Goal: Task Accomplishment & Management: Complete application form

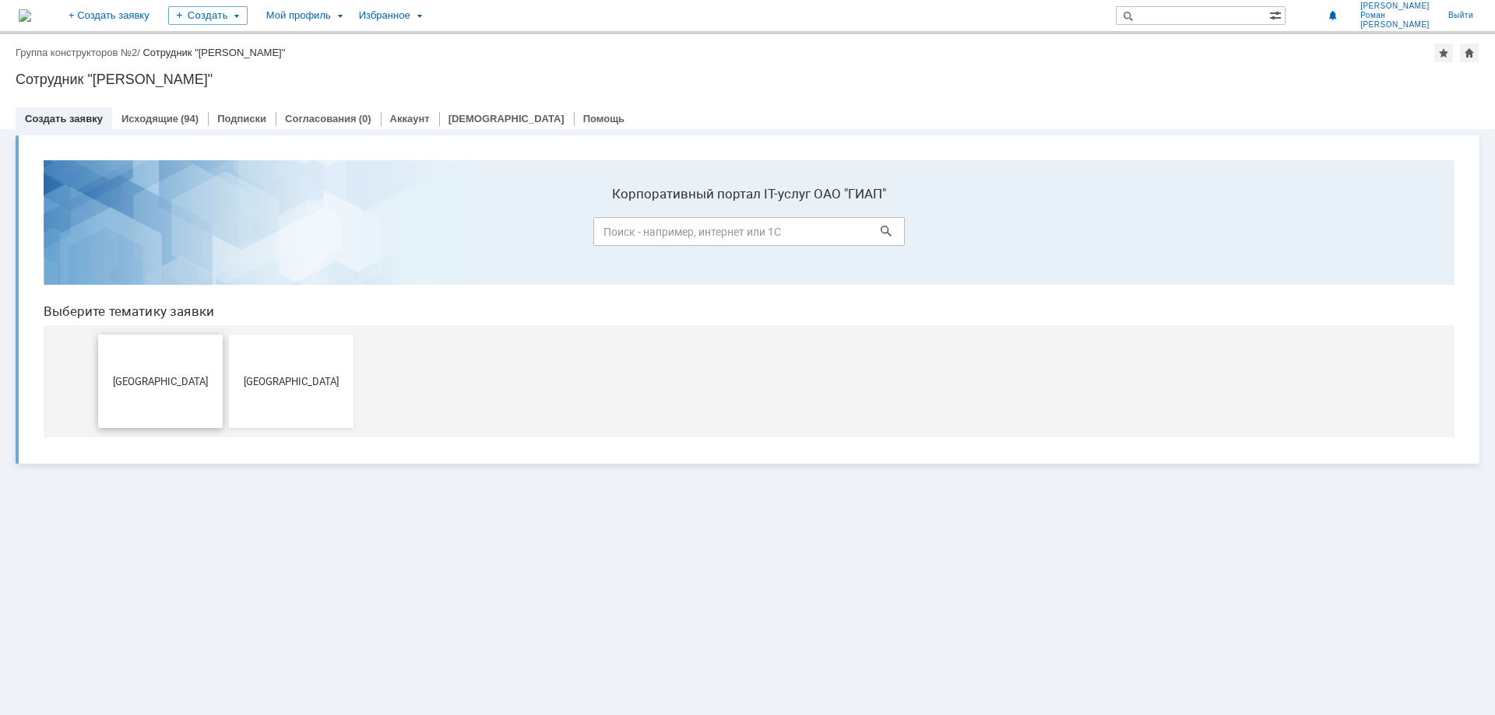
drag, startPoint x: 156, startPoint y: 379, endPoint x: 188, endPoint y: 528, distance: 151.9
click at [156, 379] on span "[GEOGRAPHIC_DATA]" at bounding box center [160, 381] width 115 height 12
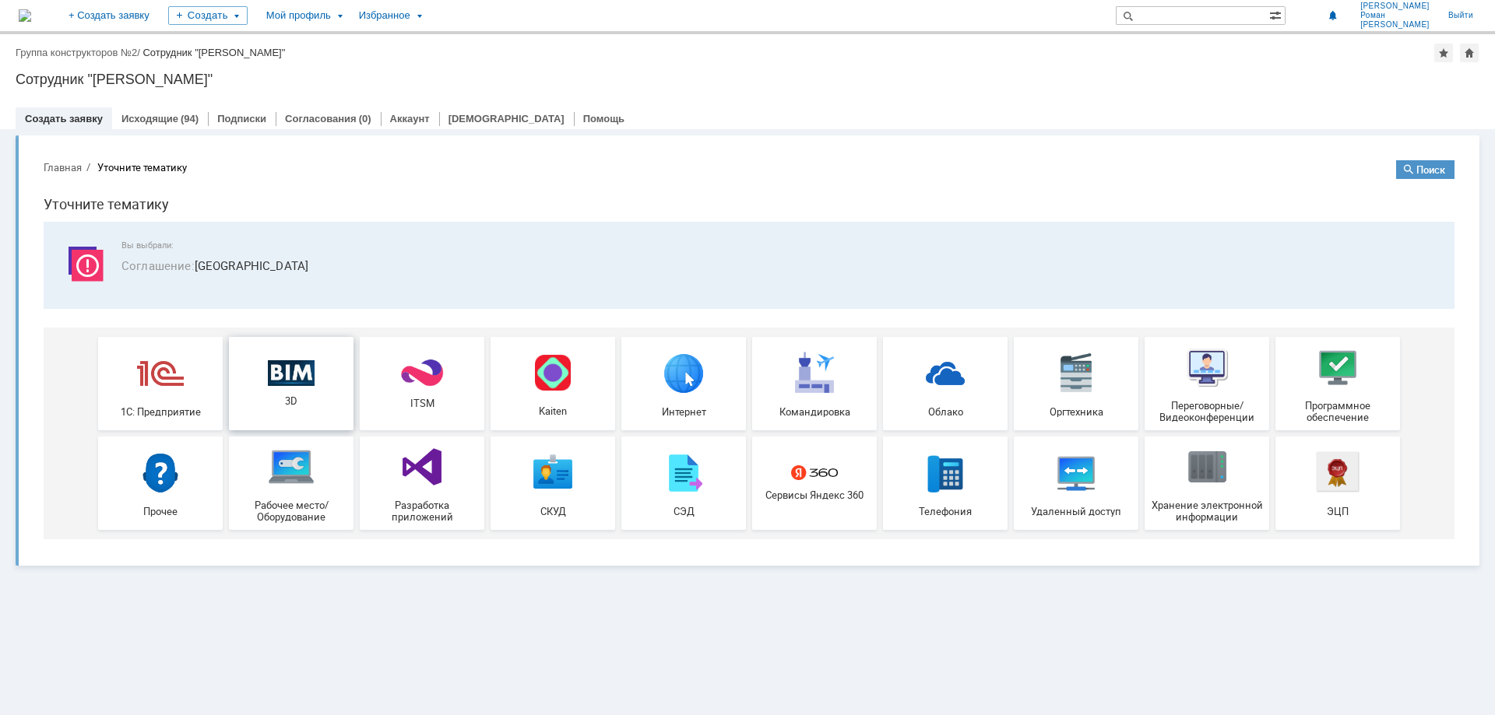
click at [311, 376] on img at bounding box center [291, 373] width 47 height 26
click at [150, 121] on link "Исходящие" at bounding box center [149, 119] width 57 height 12
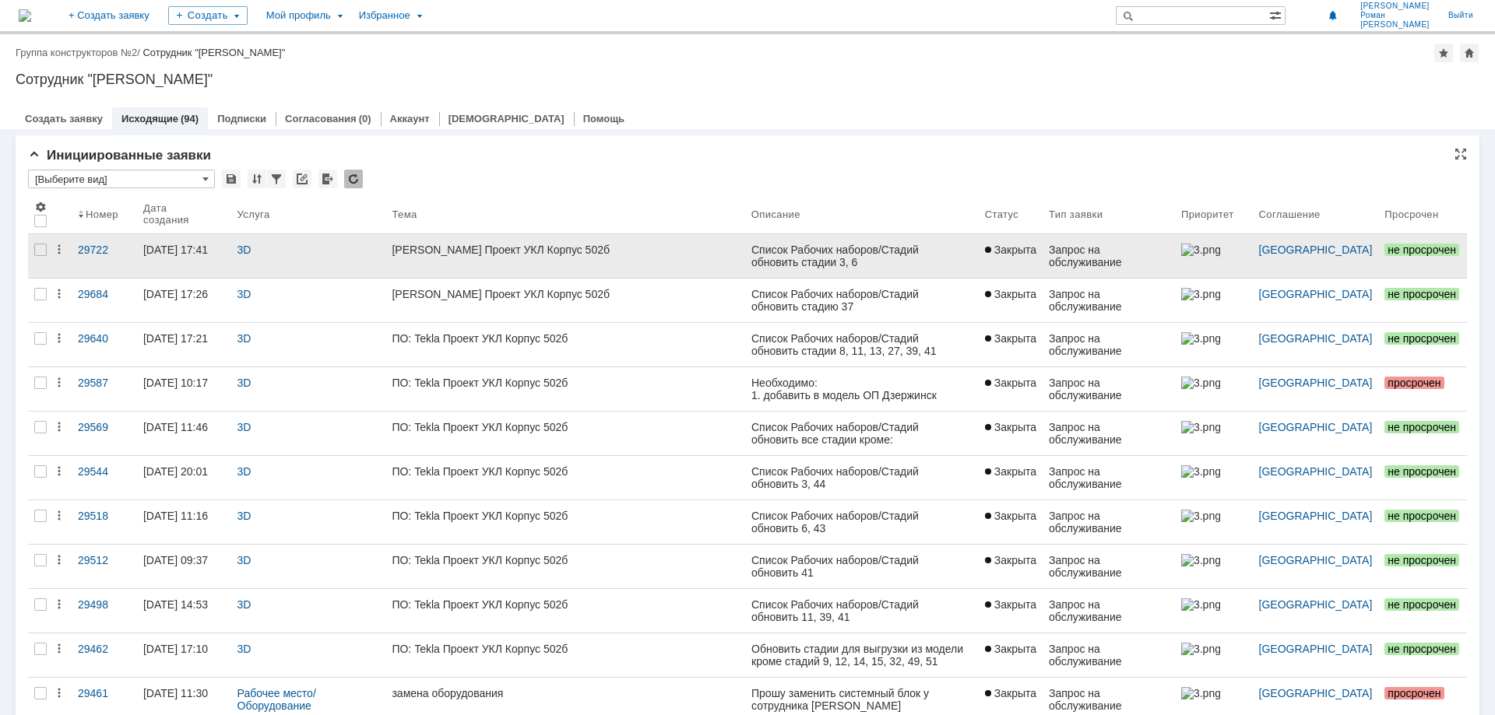
click at [504, 248] on div "[PERSON_NAME] Проект УКЛ Корпус 502б" at bounding box center [565, 250] width 346 height 12
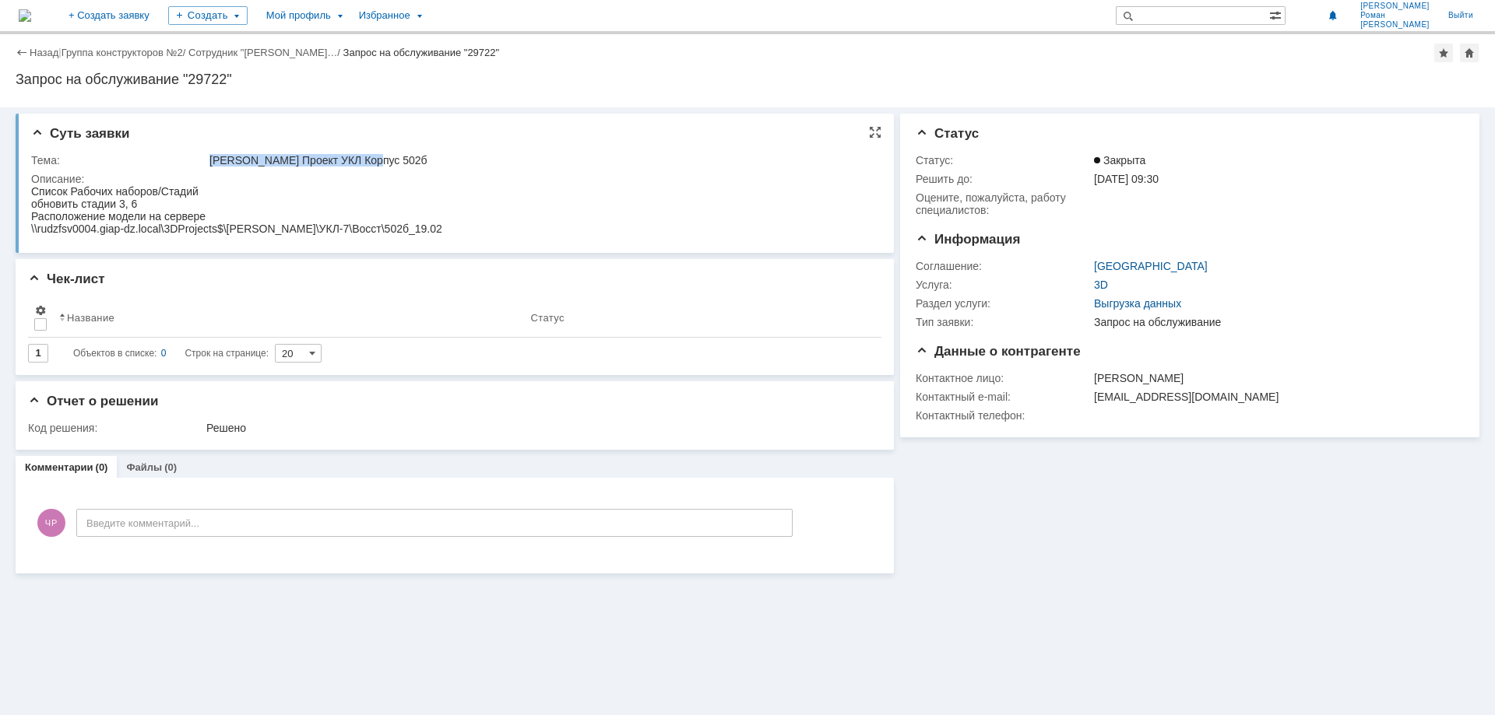
drag, startPoint x: 367, startPoint y: 154, endPoint x: 209, endPoint y: 160, distance: 157.4
click at [209, 160] on div "[PERSON_NAME] Проект УКЛ Корпус 502б" at bounding box center [539, 160] width 660 height 12
copy div "[PERSON_NAME] Проект УКЛ Корпус 502б"
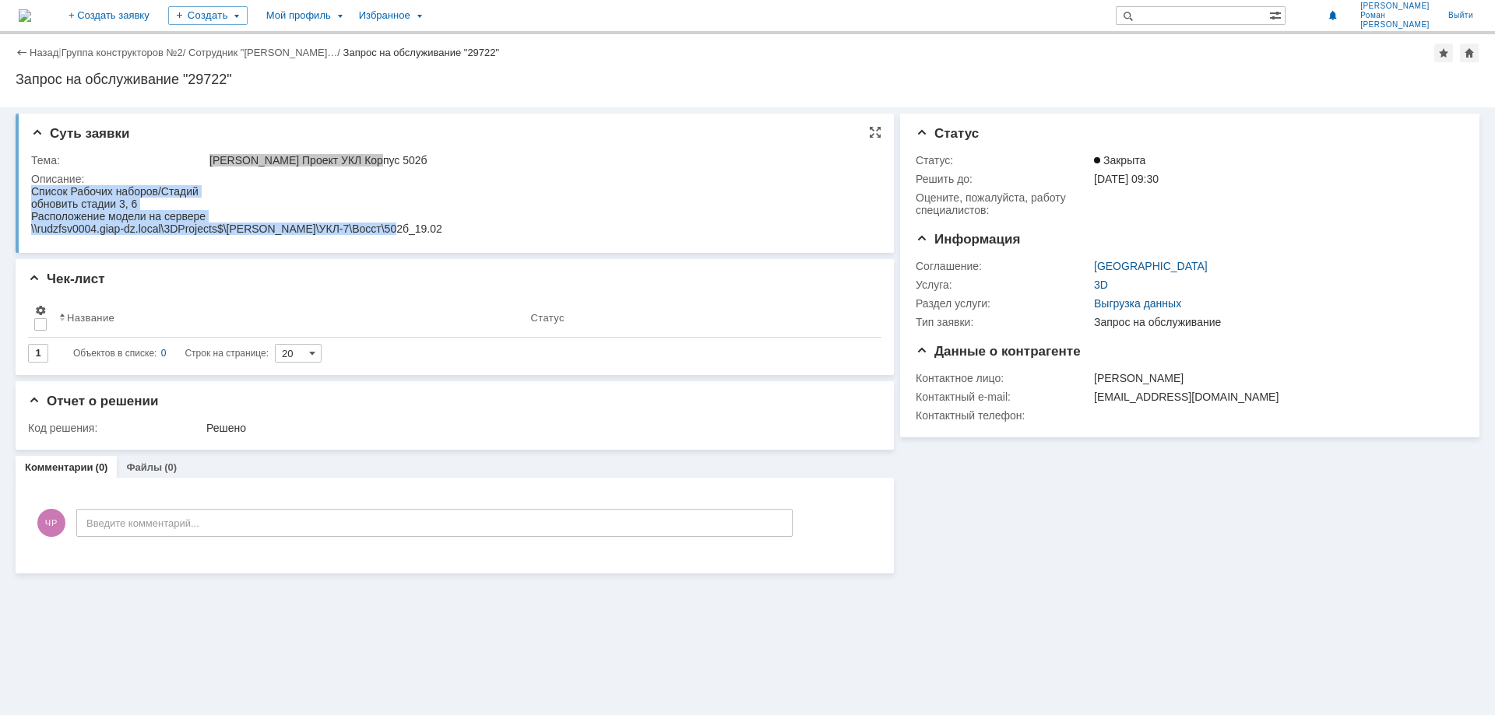
drag, startPoint x: 391, startPoint y: 228, endPoint x: 26, endPoint y: 196, distance: 365.7
click at [31, 196] on html "Список Рабочих наборов/Стадий обновить стадии 3, 6 Расположение модели на серве…" at bounding box center [451, 210] width 841 height 50
copy body "Список Рабочих наборов/Стадий обновить стадии 3, 6 Расположение модели на серве…"
click at [730, 84] on div "Запрос на обслуживание "29722"" at bounding box center [748, 80] width 1464 height 16
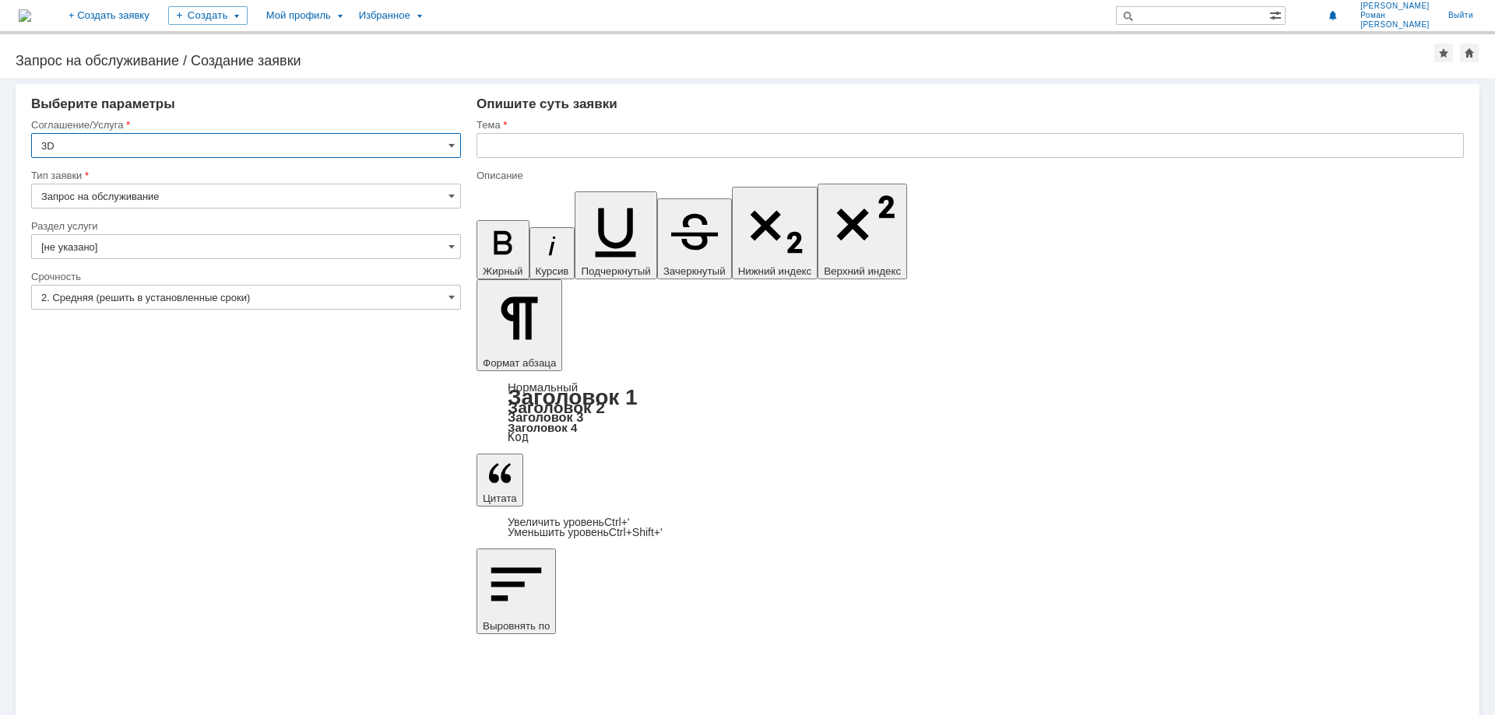
click at [564, 141] on input "text" at bounding box center [969, 145] width 987 height 25
paste input "[PERSON_NAME] Проект УКЛ Корпус 502б"
type input "[PERSON_NAME] Проект УКЛ Корпус 502б"
click at [136, 243] on input "[не указано]" at bounding box center [246, 246] width 430 height 25
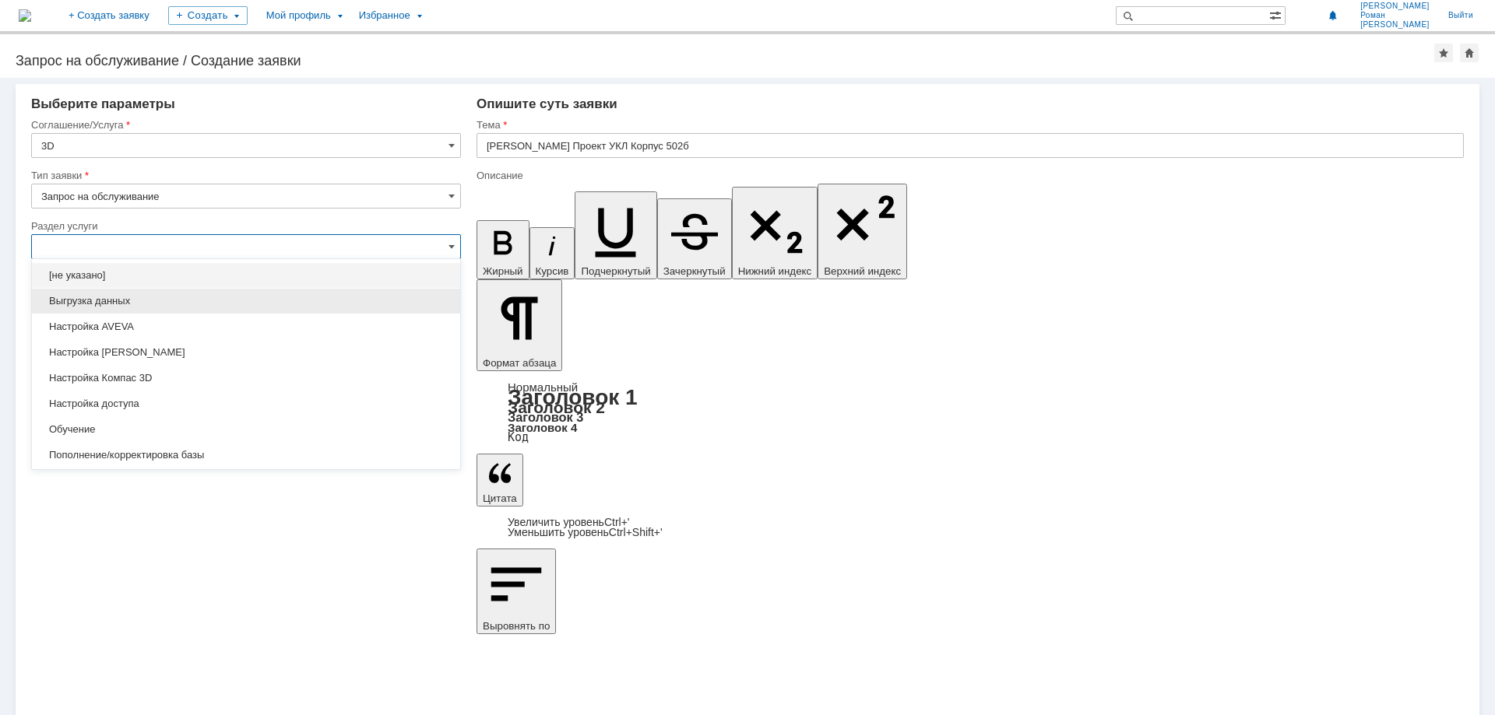
click at [123, 304] on span "Выгрузка данных" at bounding box center [245, 301] width 409 height 12
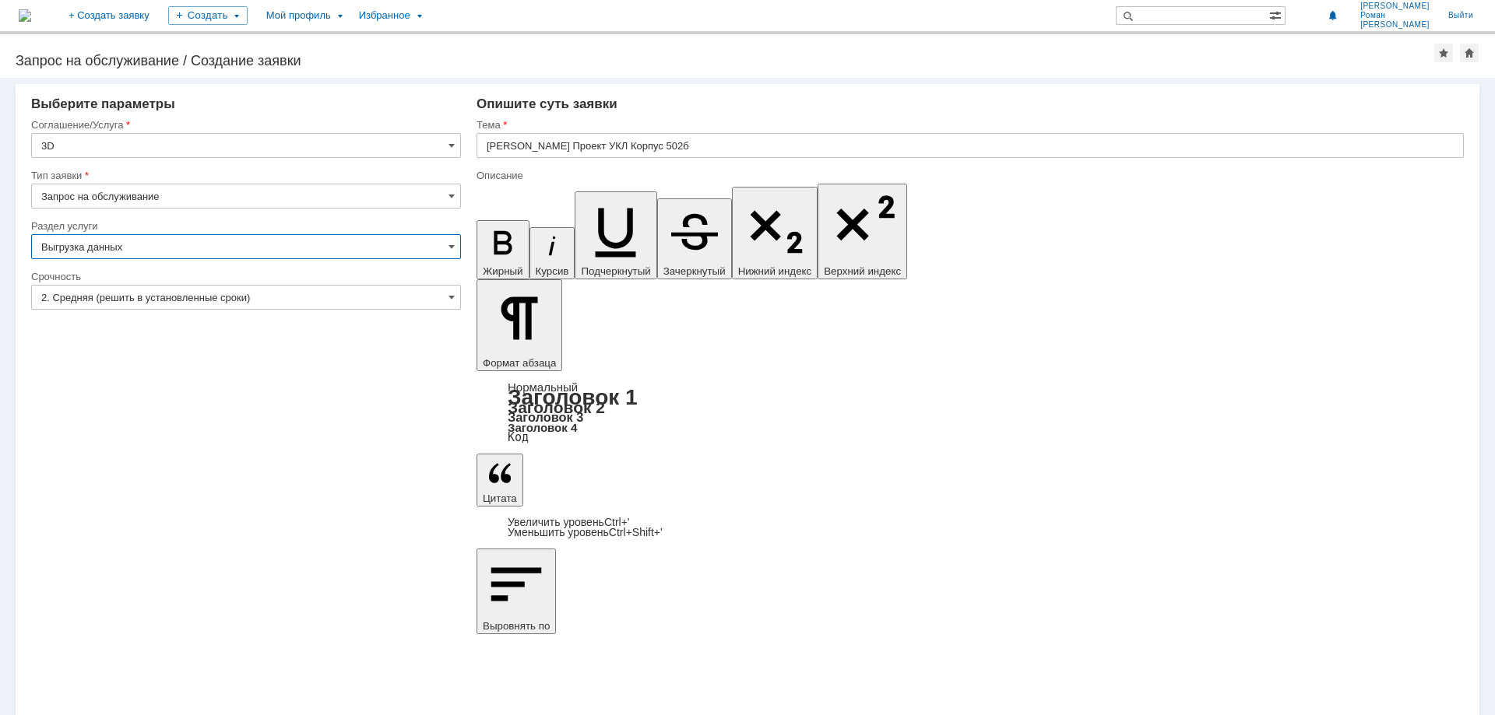
type input "Выгрузка данных"
drag, startPoint x: 581, startPoint y: 5589, endPoint x: 476, endPoint y: 5550, distance: 111.3
drag, startPoint x: 866, startPoint y: 5600, endPoint x: 487, endPoint y: 5605, distance: 379.9
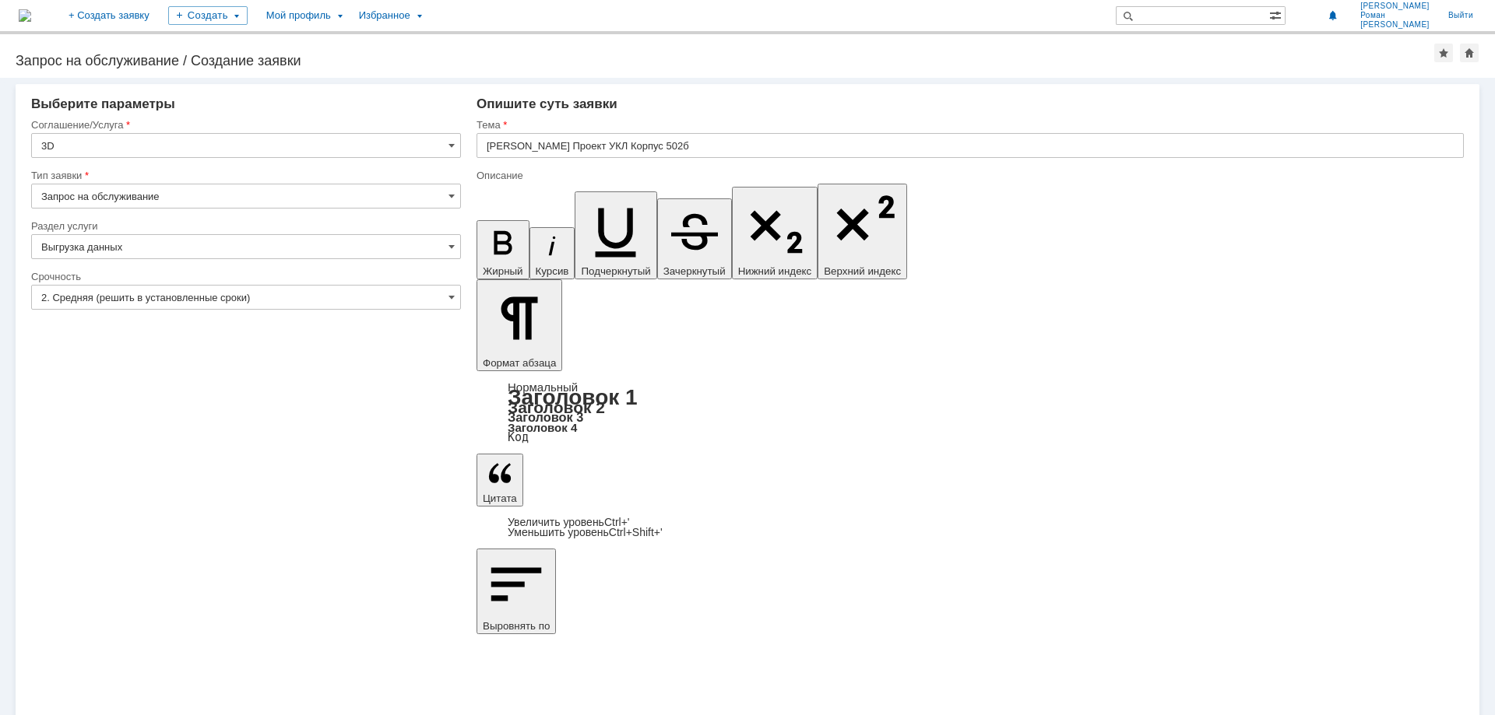
copy span "\\rudzfsv0004.giap-dz.local\3DProjects$\[PERSON_NAME]\УКЛ-7\Восст\502б_19.02"
drag, startPoint x: 581, startPoint y: 5573, endPoint x: 609, endPoint y: 5578, distance: 28.4
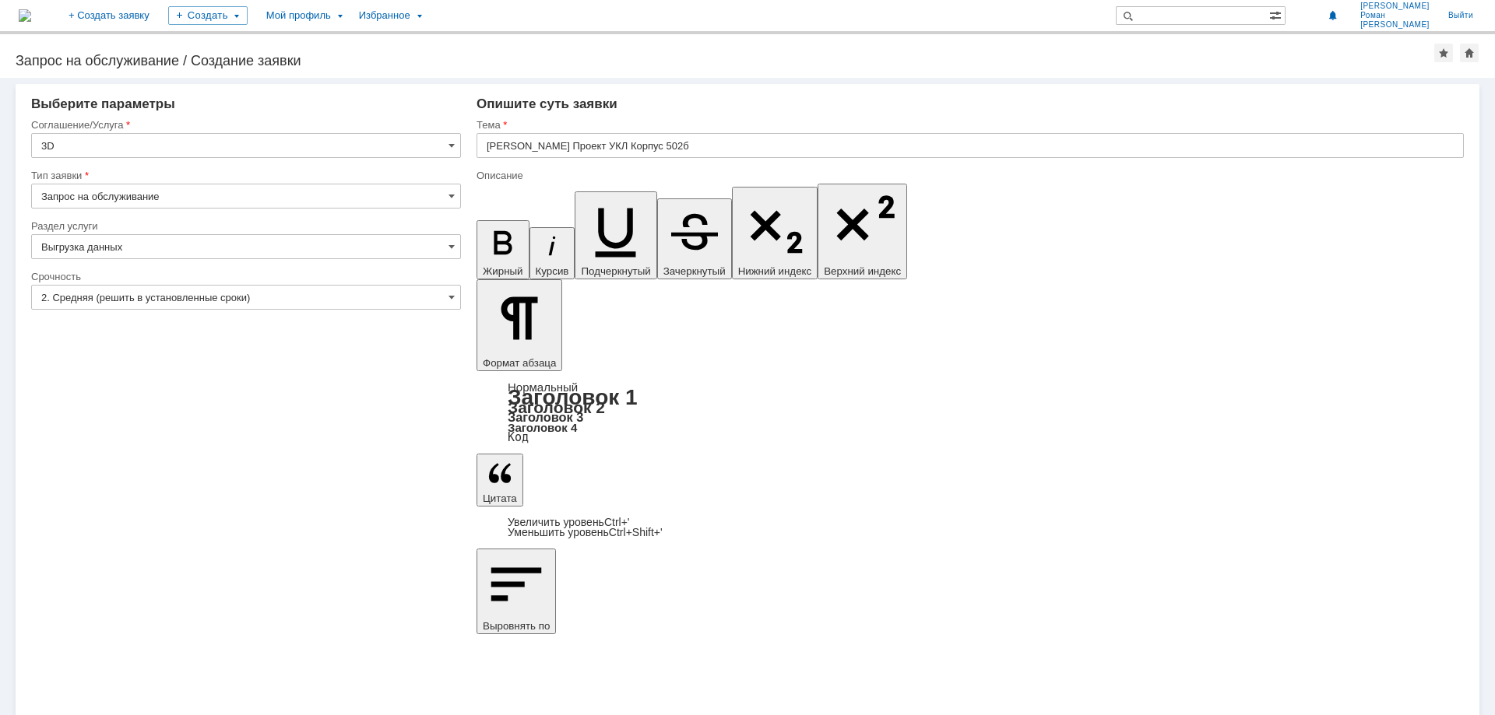
drag, startPoint x: 544, startPoint y: 5574, endPoint x: 607, endPoint y: 5574, distance: 63.1
copy div "стадии 55,65"
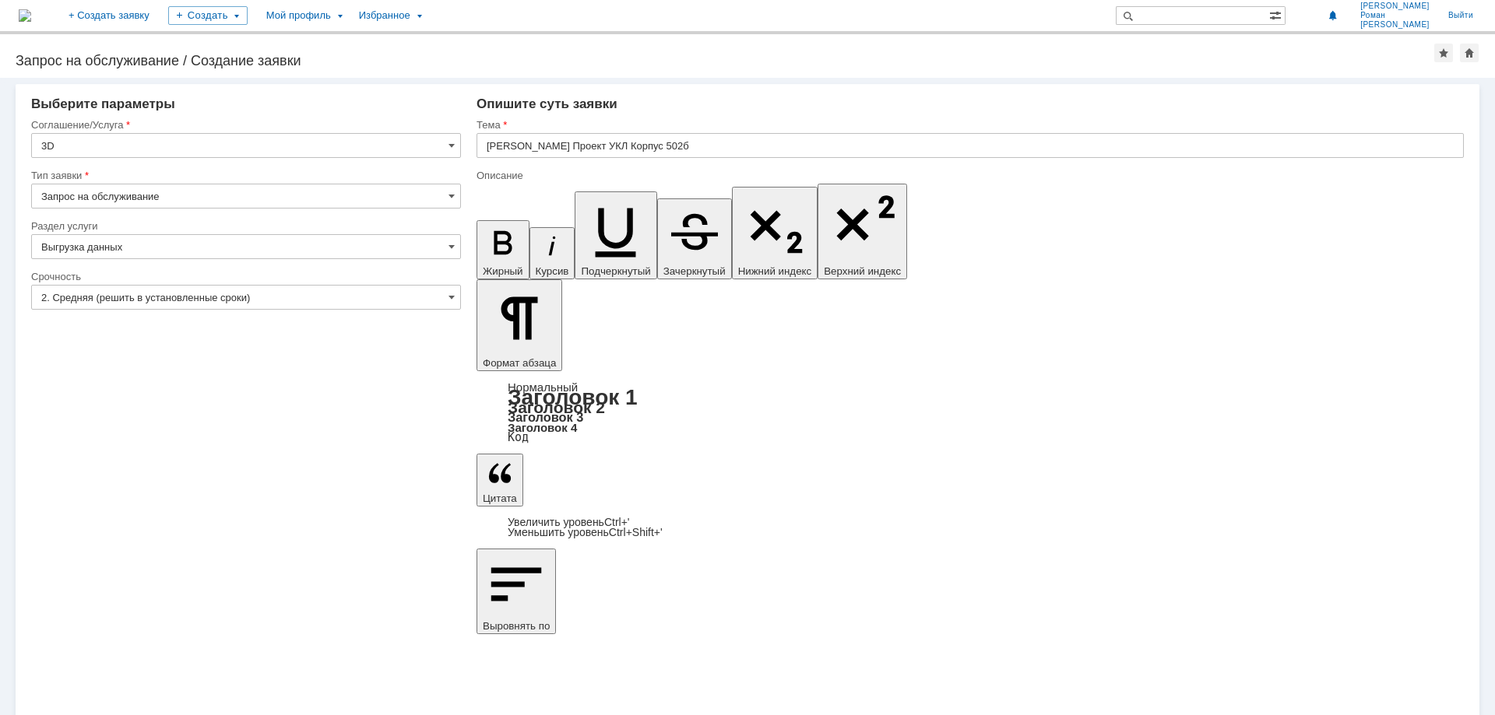
drag, startPoint x: 532, startPoint y: 5611, endPoint x: 557, endPoint y: 5611, distance: 25.7
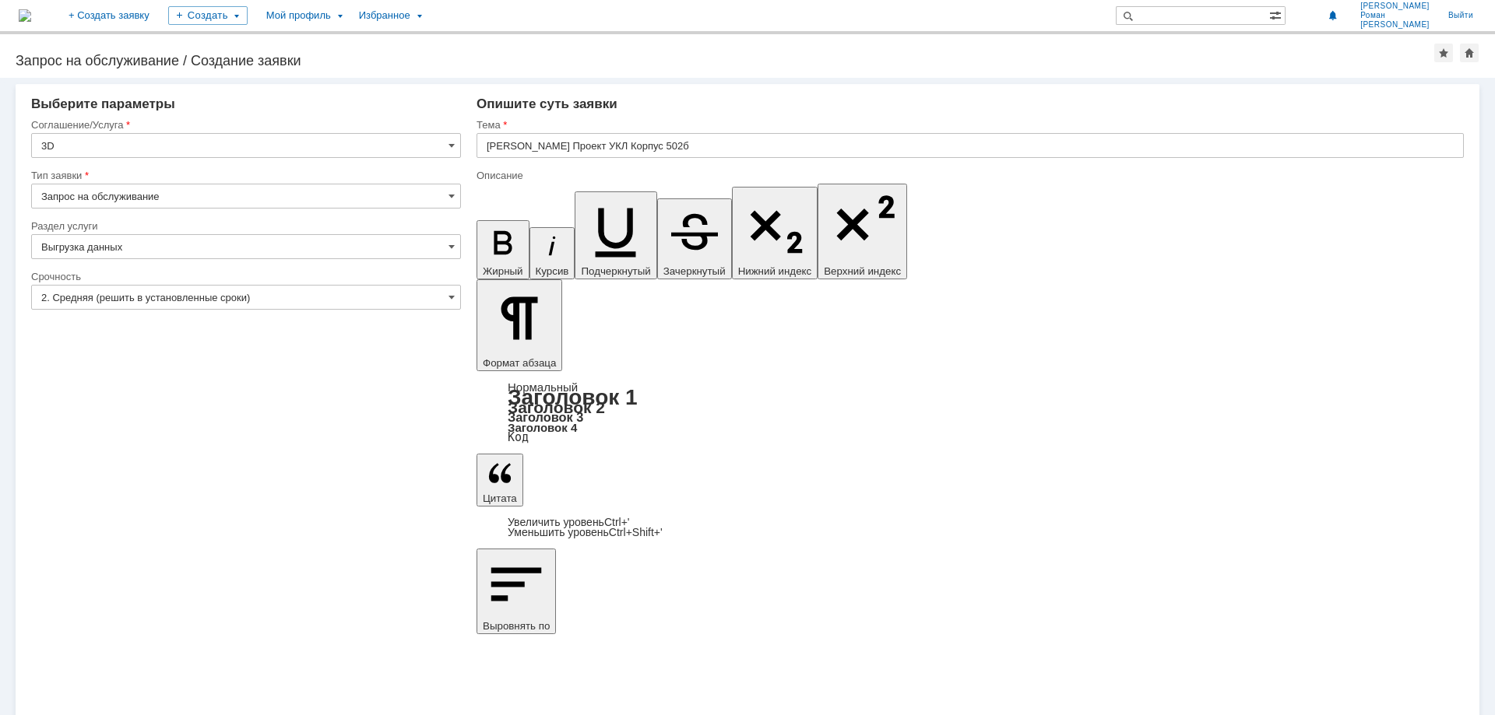
drag, startPoint x: 491, startPoint y: 5626, endPoint x: 564, endPoint y: 5626, distance: 73.2
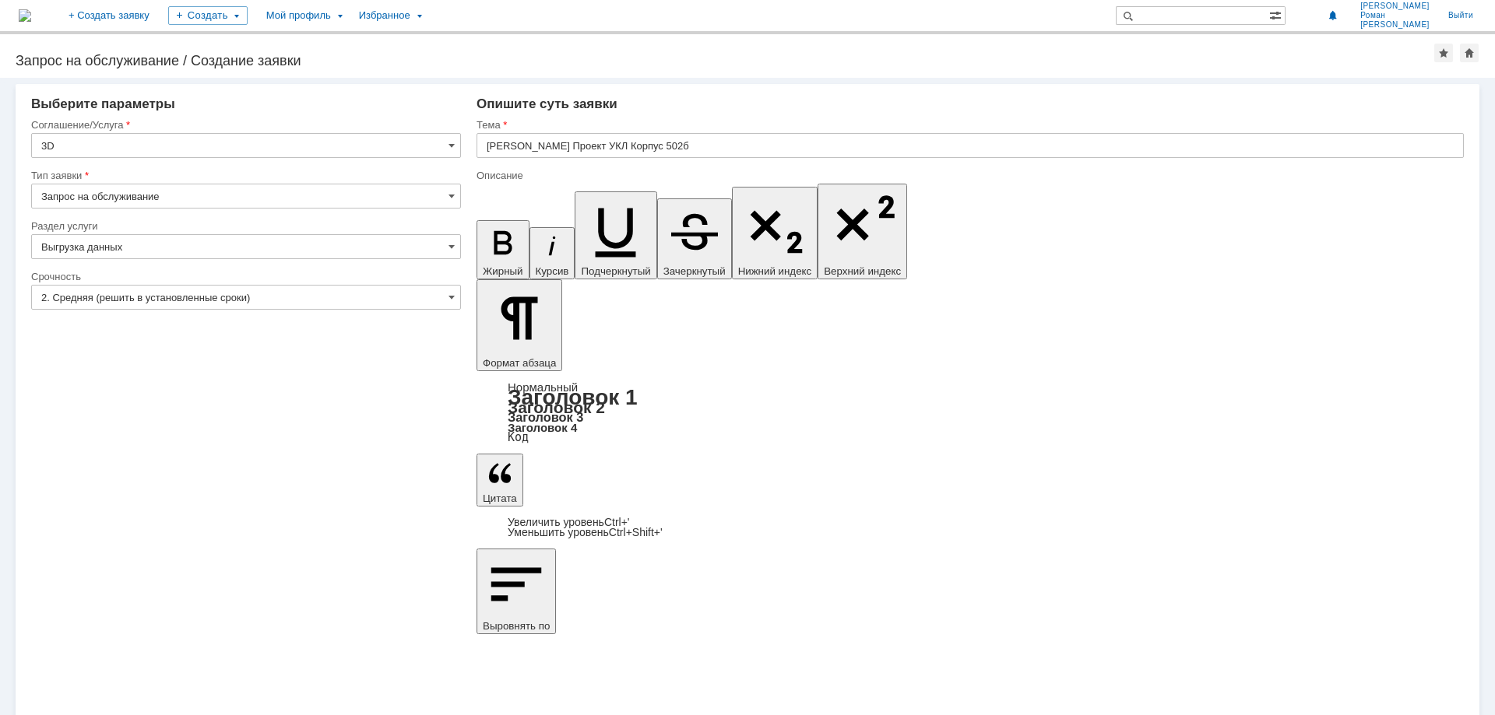
copy span "стадии 58, 59"
drag, startPoint x: 532, startPoint y: 5663, endPoint x: 568, endPoint y: 5663, distance: 36.6
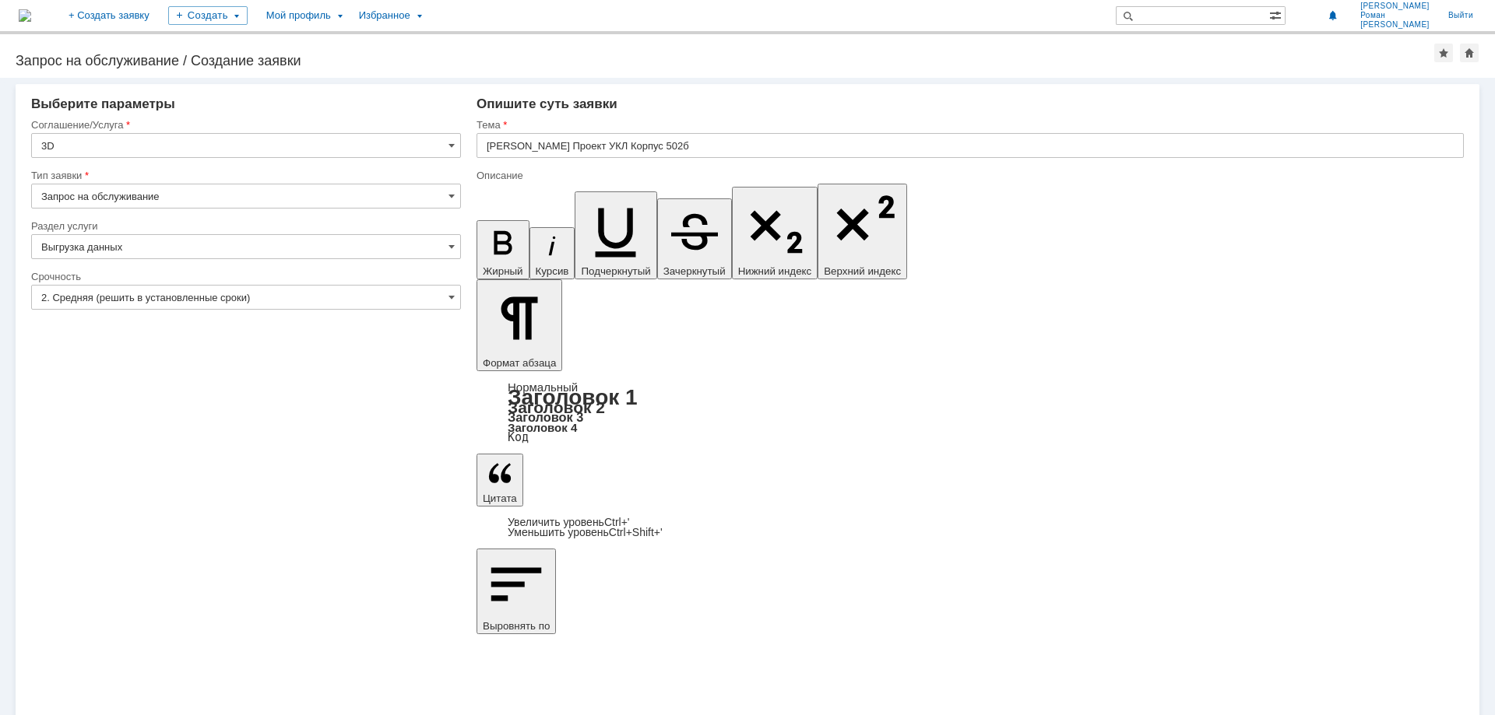
drag, startPoint x: 493, startPoint y: 5575, endPoint x: 535, endPoint y: 5575, distance: 42.0
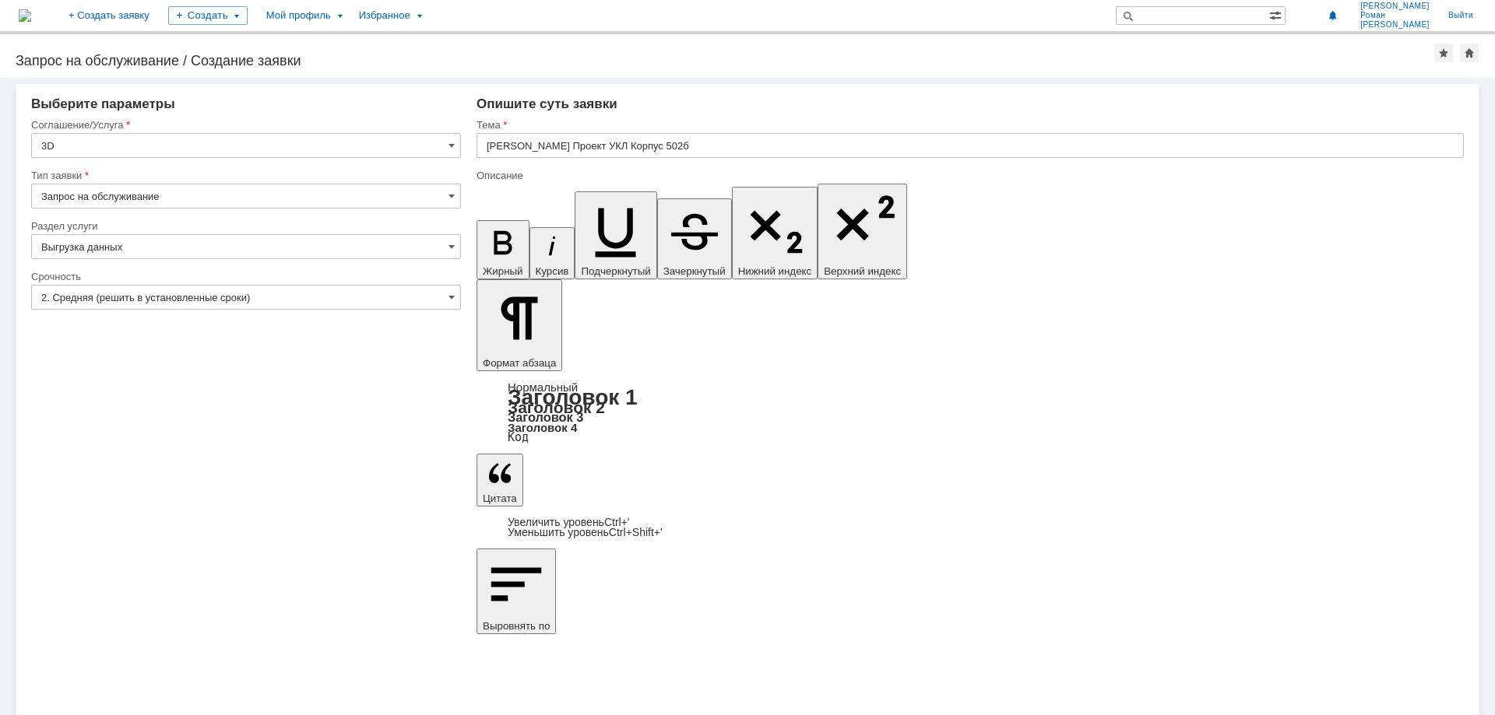
scroll to position [1465, 5]
drag, startPoint x: 544, startPoint y: 5574, endPoint x: 488, endPoint y: 5556, distance: 58.8
